Goal: Task Accomplishment & Management: Manage account settings

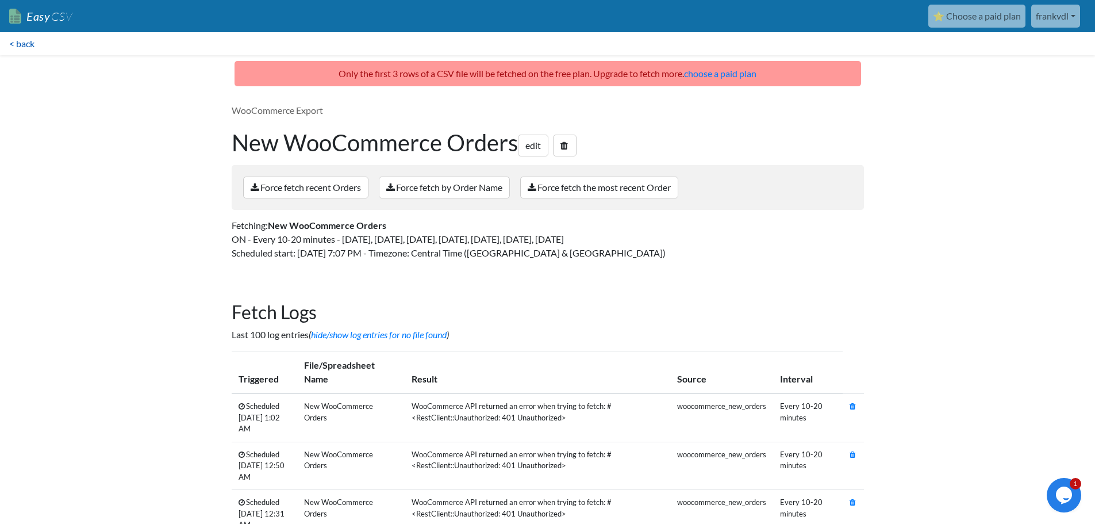
click at [13, 45] on link "< back" at bounding box center [22, 43] width 44 height 23
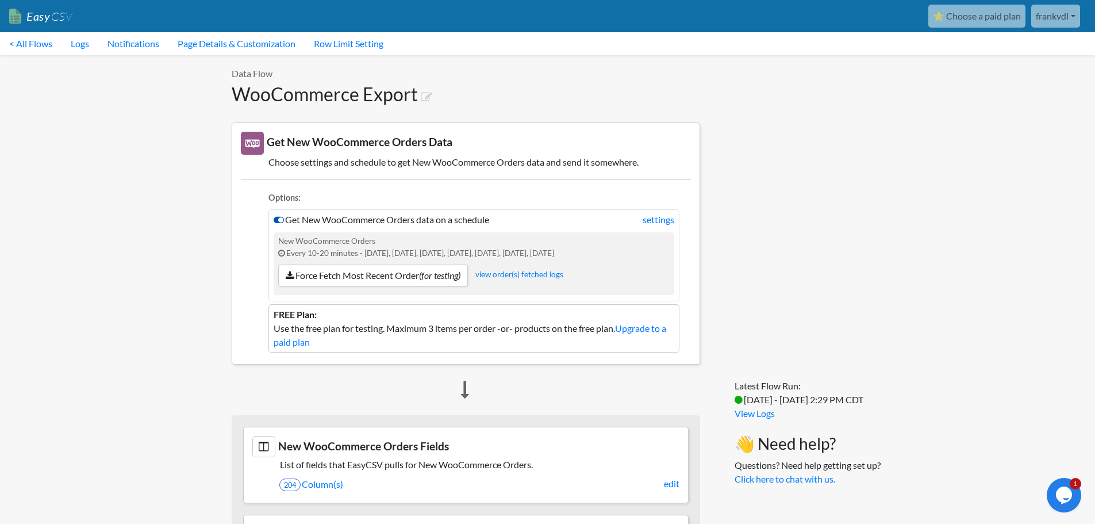
click at [275, 221] on icon at bounding box center [279, 219] width 10 height 9
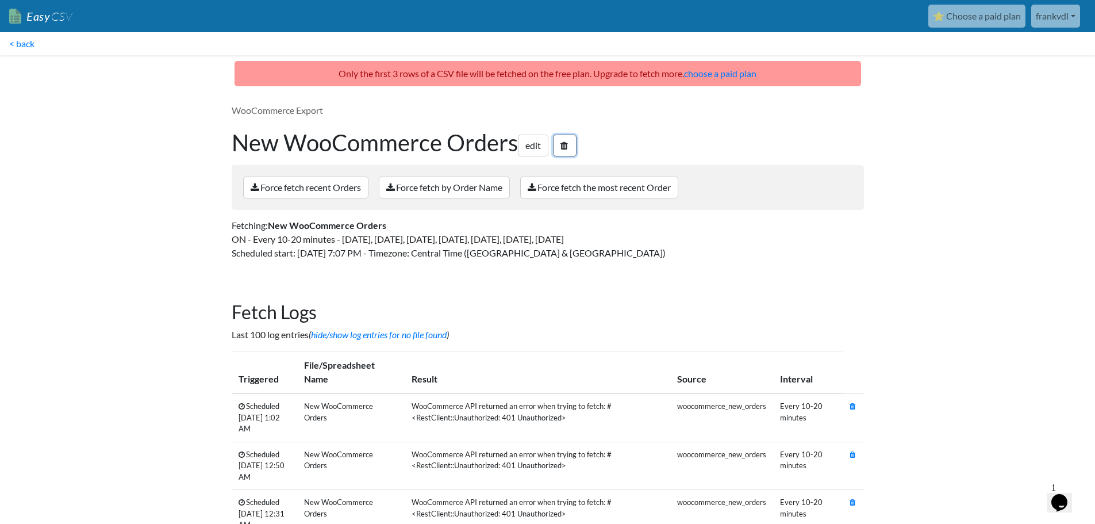
click at [567, 144] on icon at bounding box center [563, 145] width 7 height 9
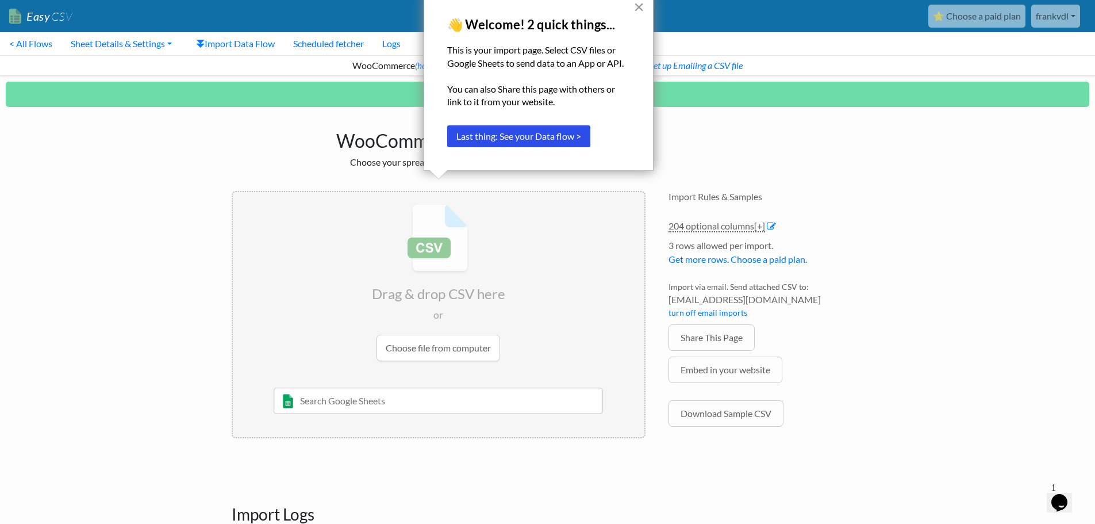
click at [638, 10] on button "×" at bounding box center [638, 7] width 11 height 18
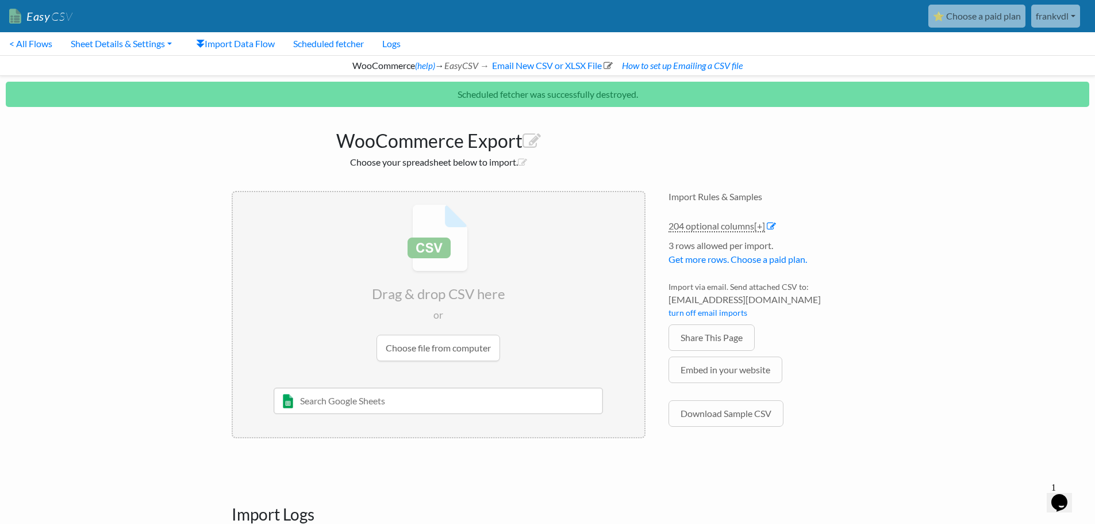
click at [1073, 15] on link "frankvdl" at bounding box center [1055, 16] width 49 height 23
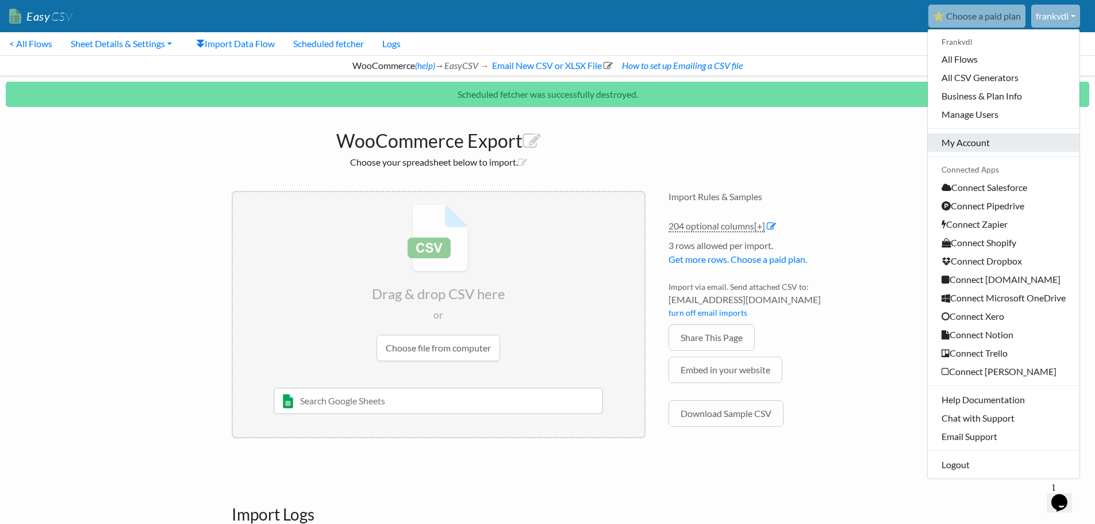
click at [971, 143] on link "My Account" at bounding box center [1004, 142] width 152 height 18
